Goal: Task Accomplishment & Management: Use online tool/utility

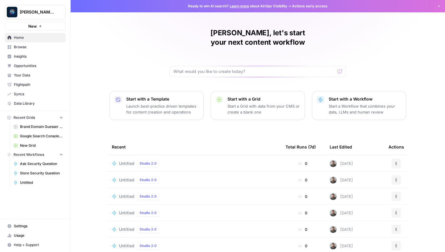
click at [42, 47] on span "Browse" at bounding box center [38, 46] width 49 height 5
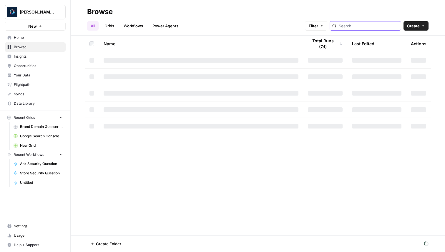
click at [366, 25] on input "search" at bounding box center [369, 26] width 60 height 6
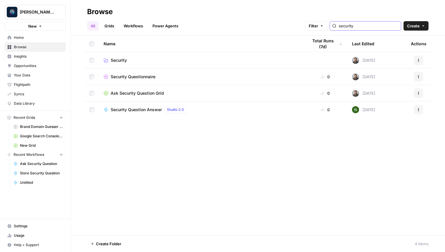
type input "security"
click at [135, 62] on link "Security" at bounding box center [201, 60] width 195 height 6
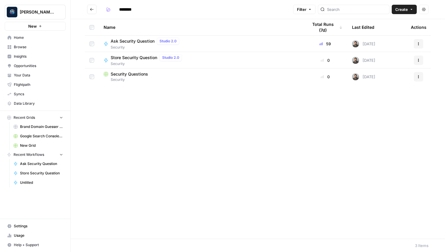
click at [133, 39] on span "Ask Security Question" at bounding box center [133, 41] width 44 height 6
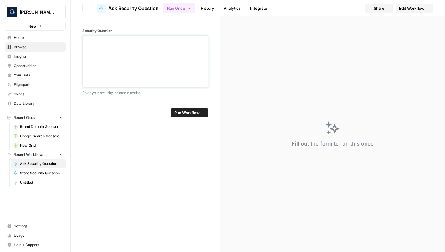
click at [150, 59] on div at bounding box center [145, 61] width 118 height 47
click at [185, 112] on span "Run Workflow" at bounding box center [186, 113] width 25 height 6
